Goal: Task Accomplishment & Management: Use online tool/utility

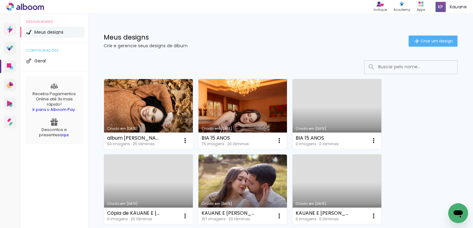
click at [239, 121] on link "Criado em 02/01/25" at bounding box center [242, 114] width 89 height 70
